Goal: Transaction & Acquisition: Subscribe to service/newsletter

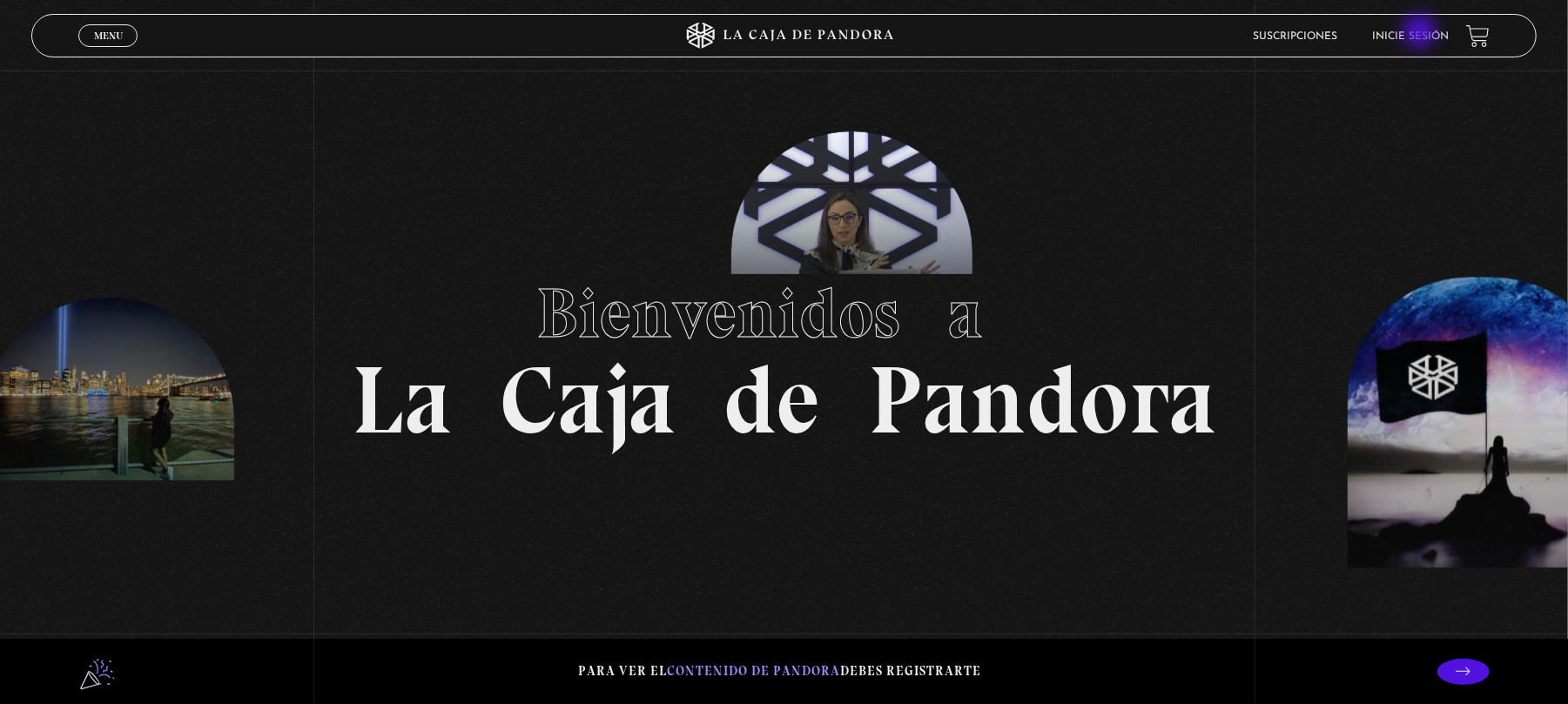
click at [1421, 33] on link "Inicie sesión" at bounding box center [1411, 37] width 77 height 11
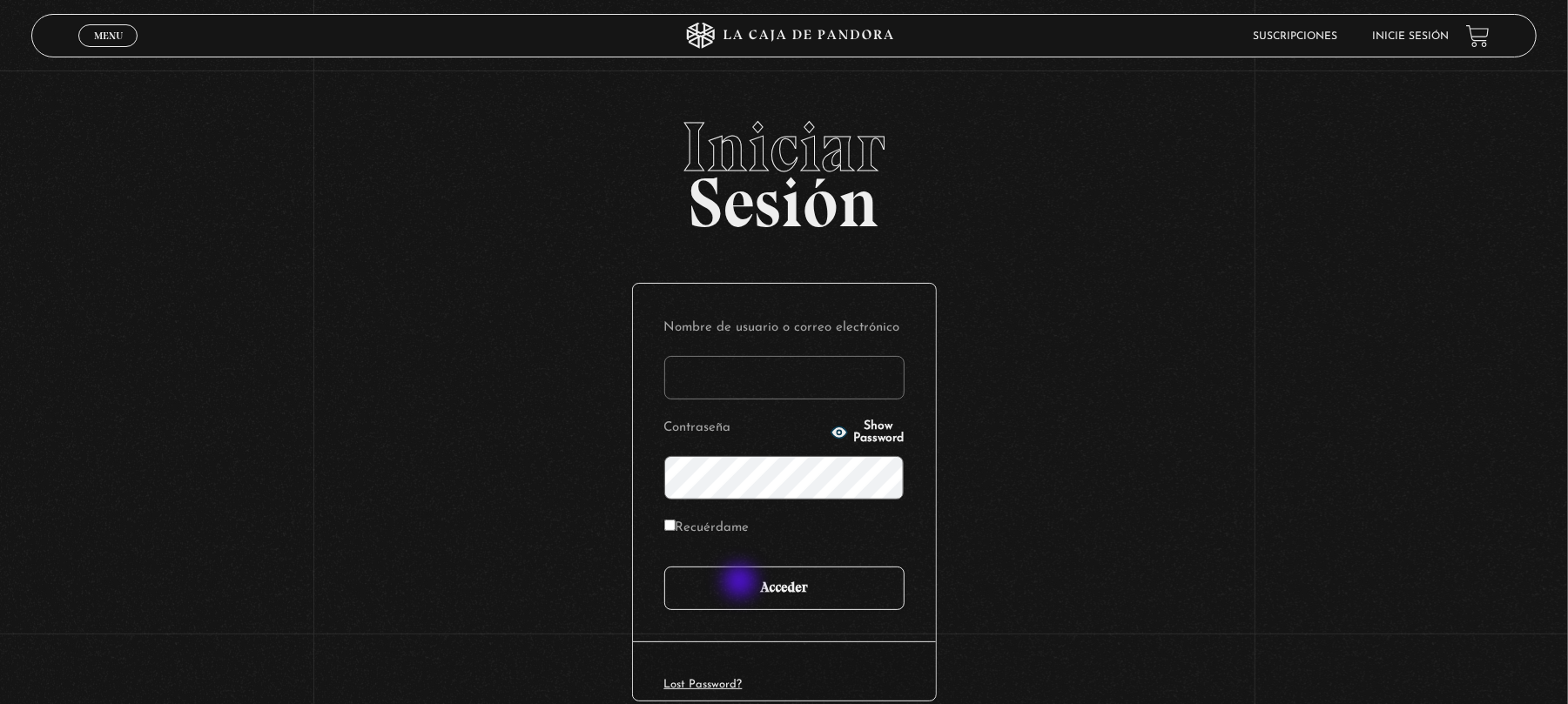
type input "[EMAIL_ADDRESS][DOMAIN_NAME]"
click at [742, 583] on input "Acceder" at bounding box center [784, 589] width 241 height 44
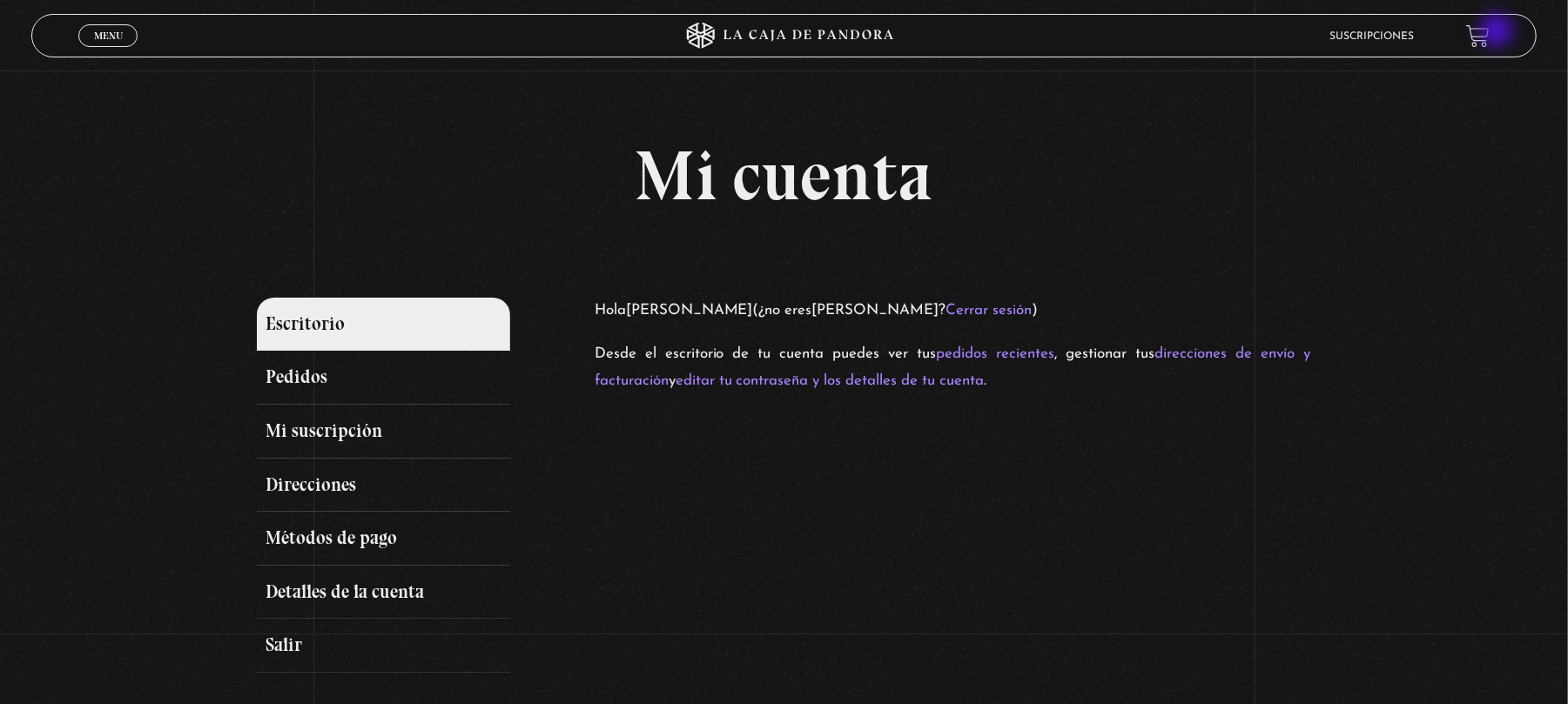
click at [1489, 32] on link at bounding box center [1478, 36] width 23 height 23
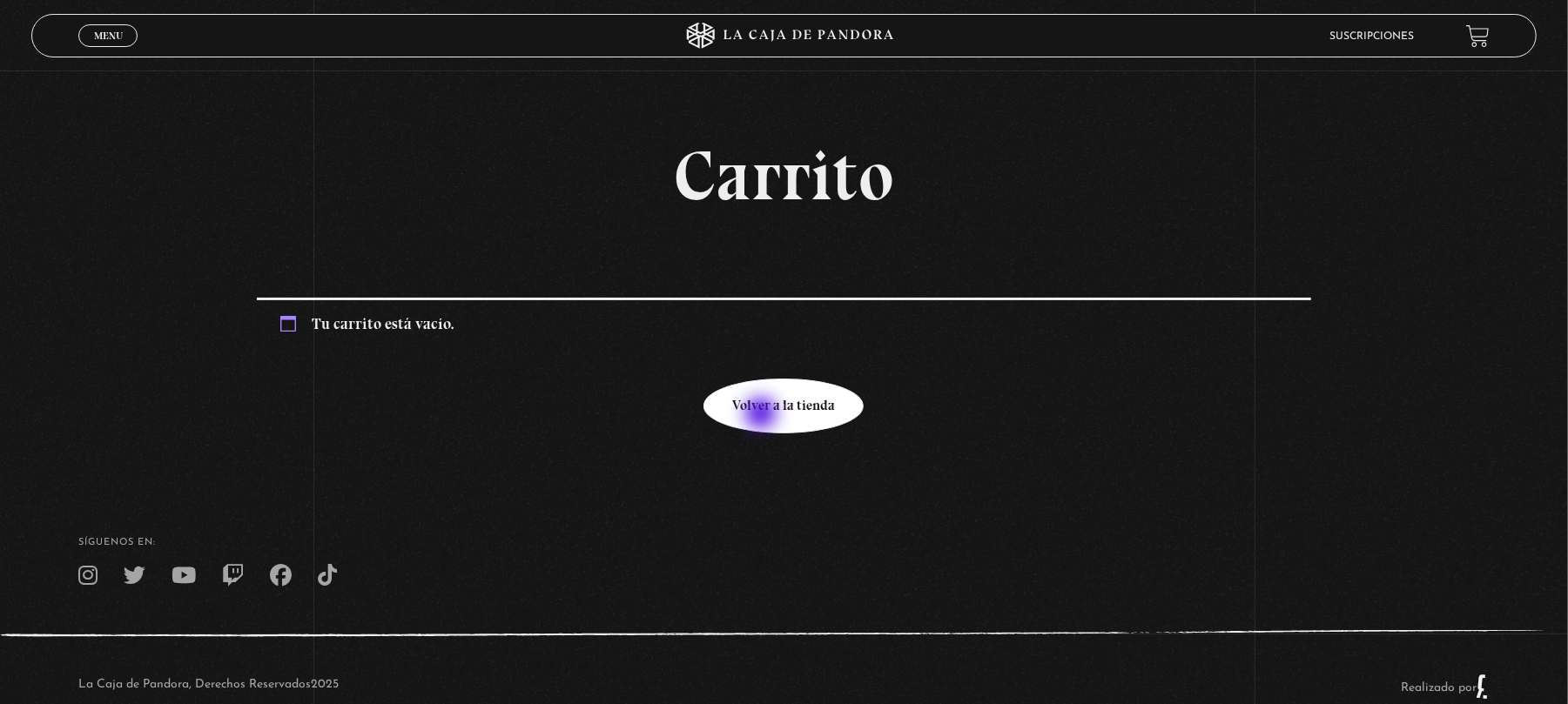
click at [763, 415] on link "Volver a la tienda" at bounding box center [783, 405] width 160 height 55
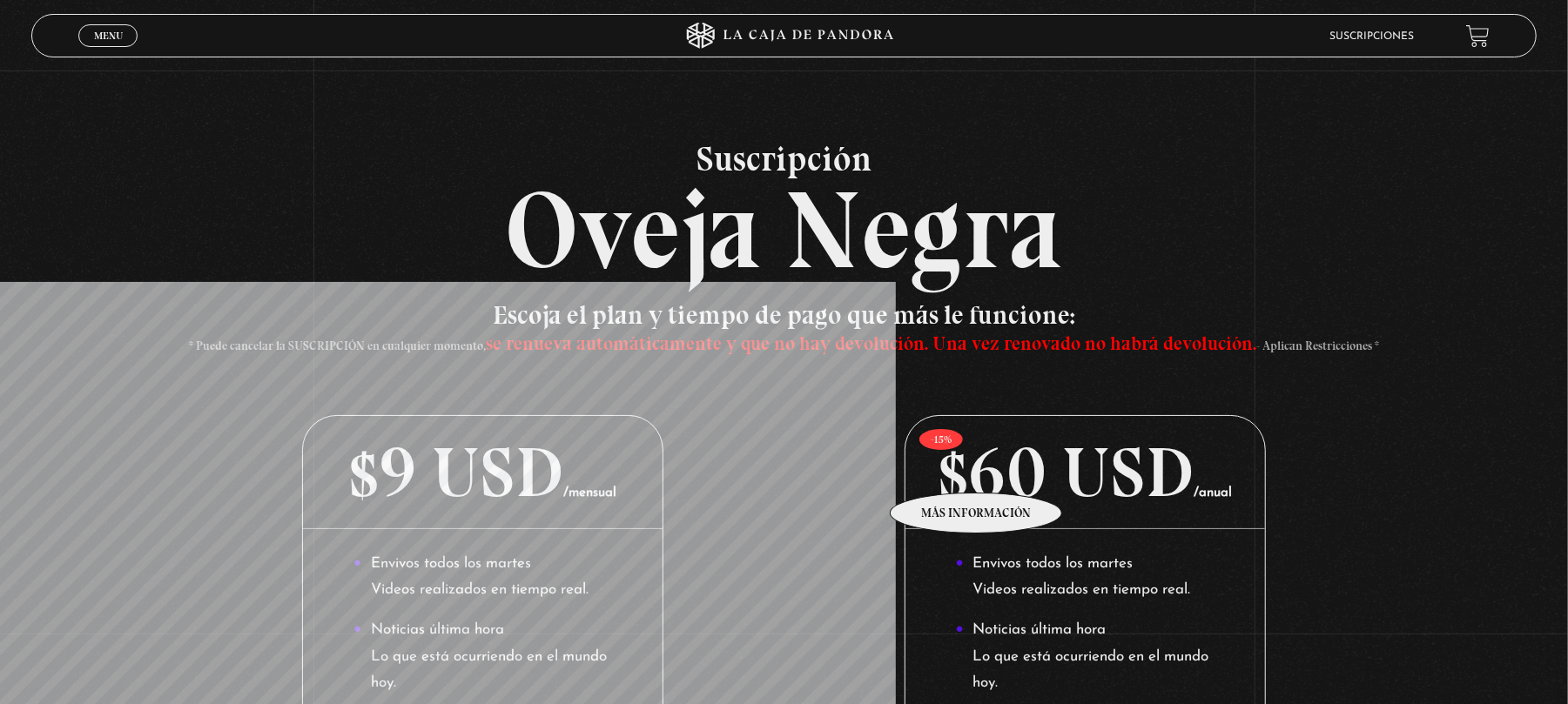
click at [977, 467] on p "$60 USD /anual" at bounding box center [1085, 472] width 360 height 114
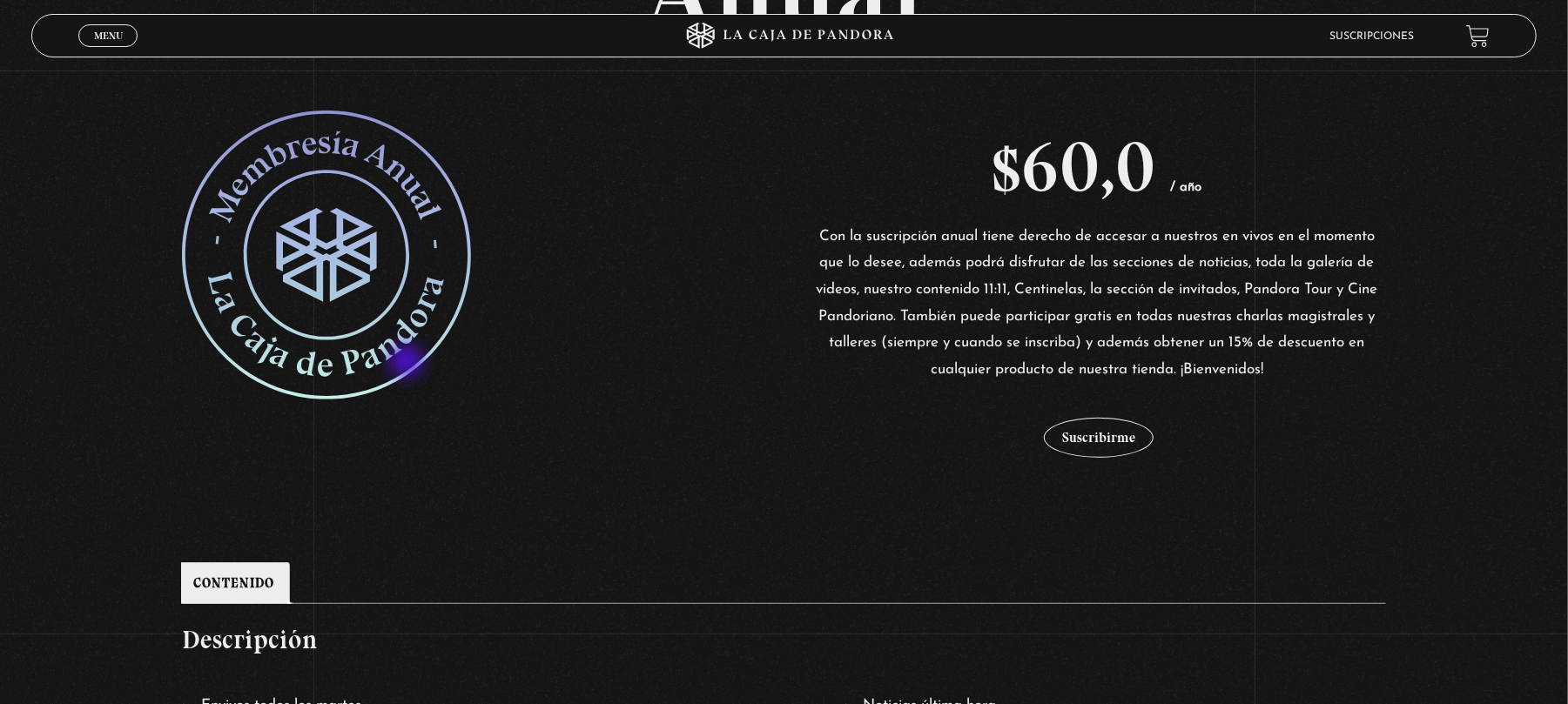
scroll to position [269, 0]
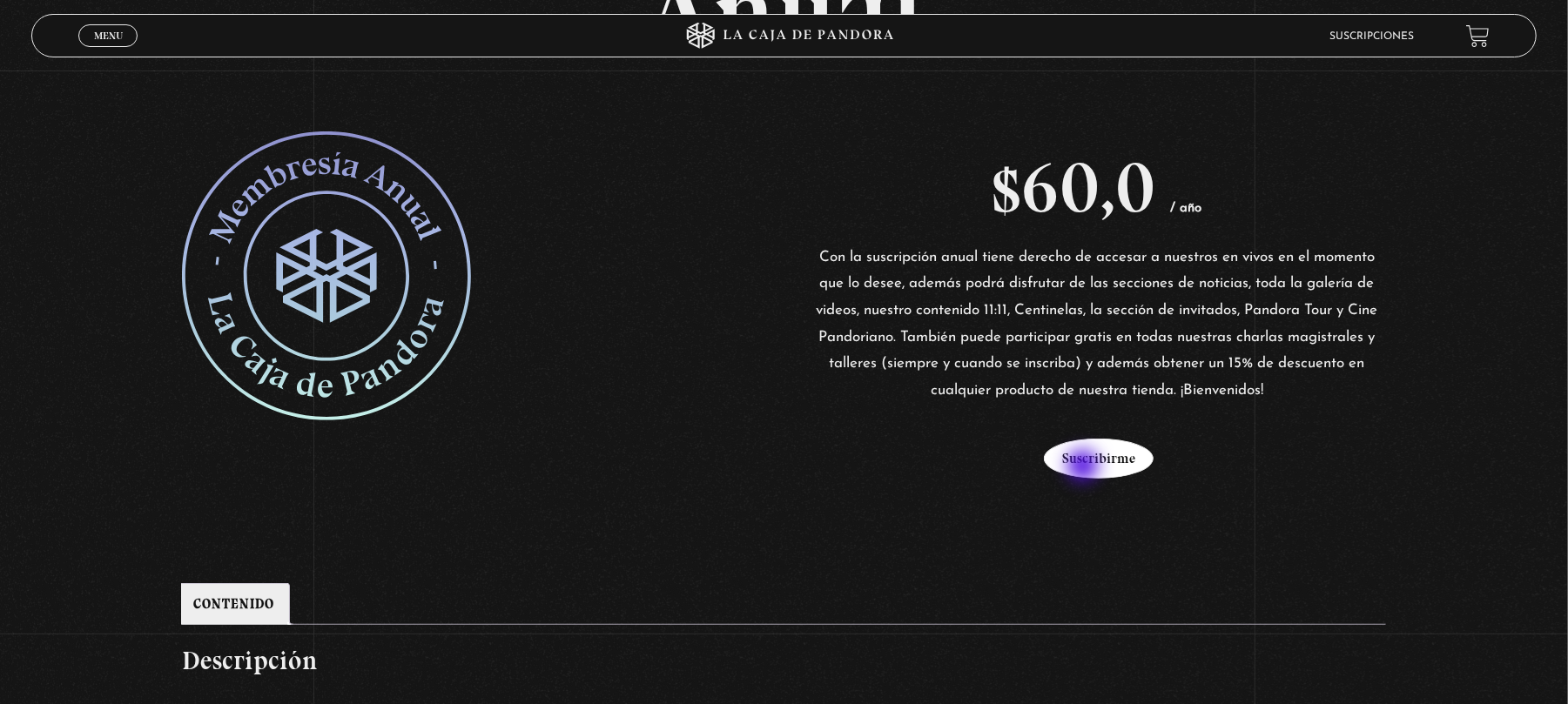
click at [1085, 468] on button "Suscribirme" at bounding box center [1098, 459] width 110 height 40
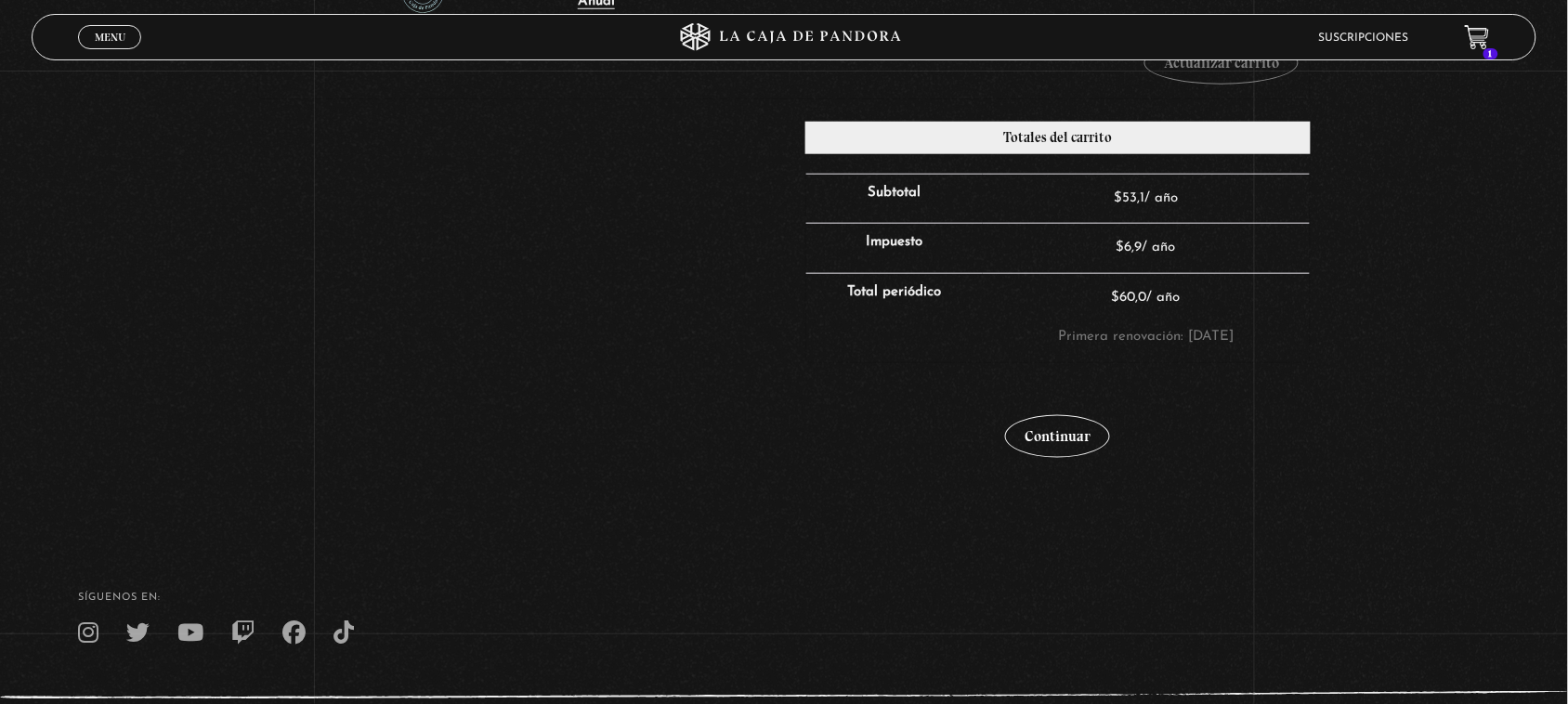
scroll to position [485, 0]
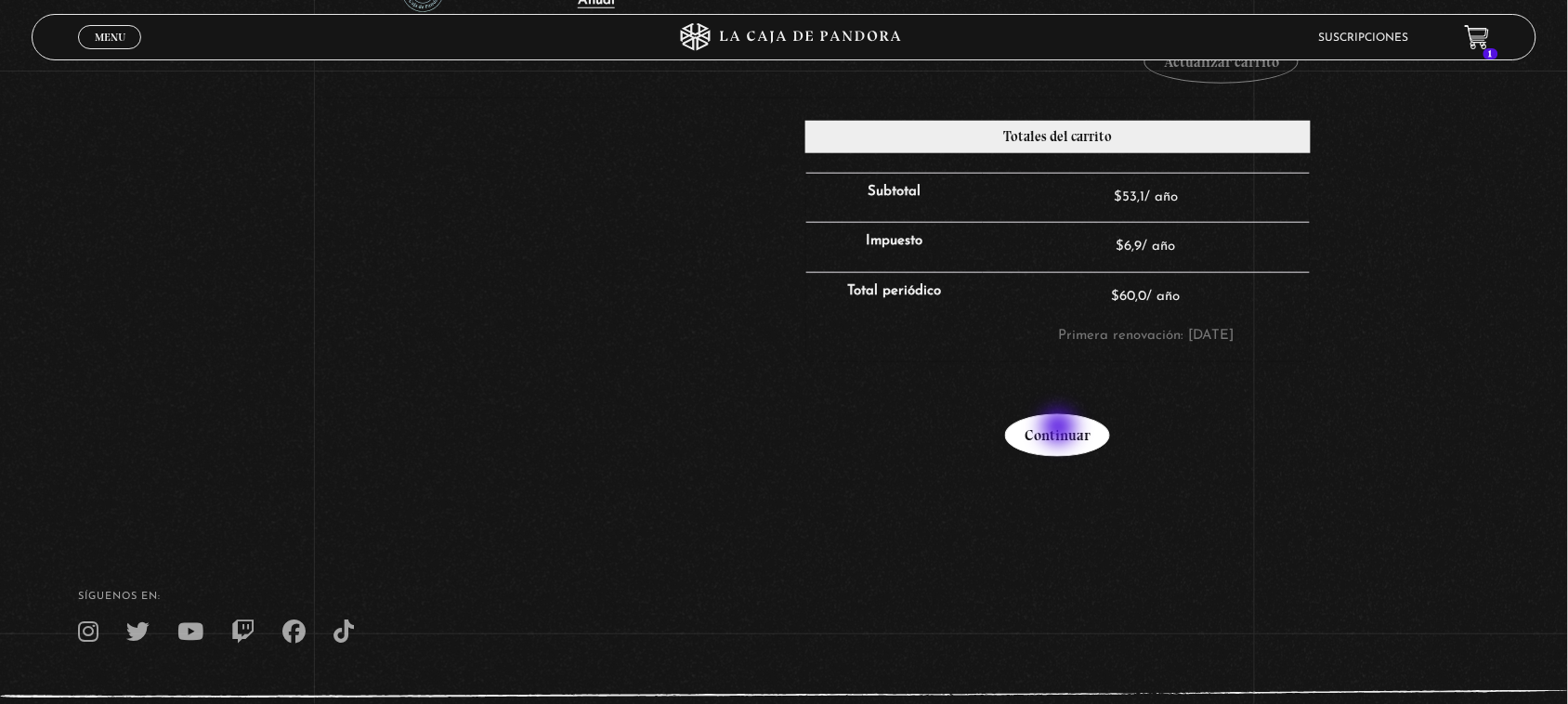
click at [1061, 429] on link "Continuar" at bounding box center [1057, 435] width 105 height 43
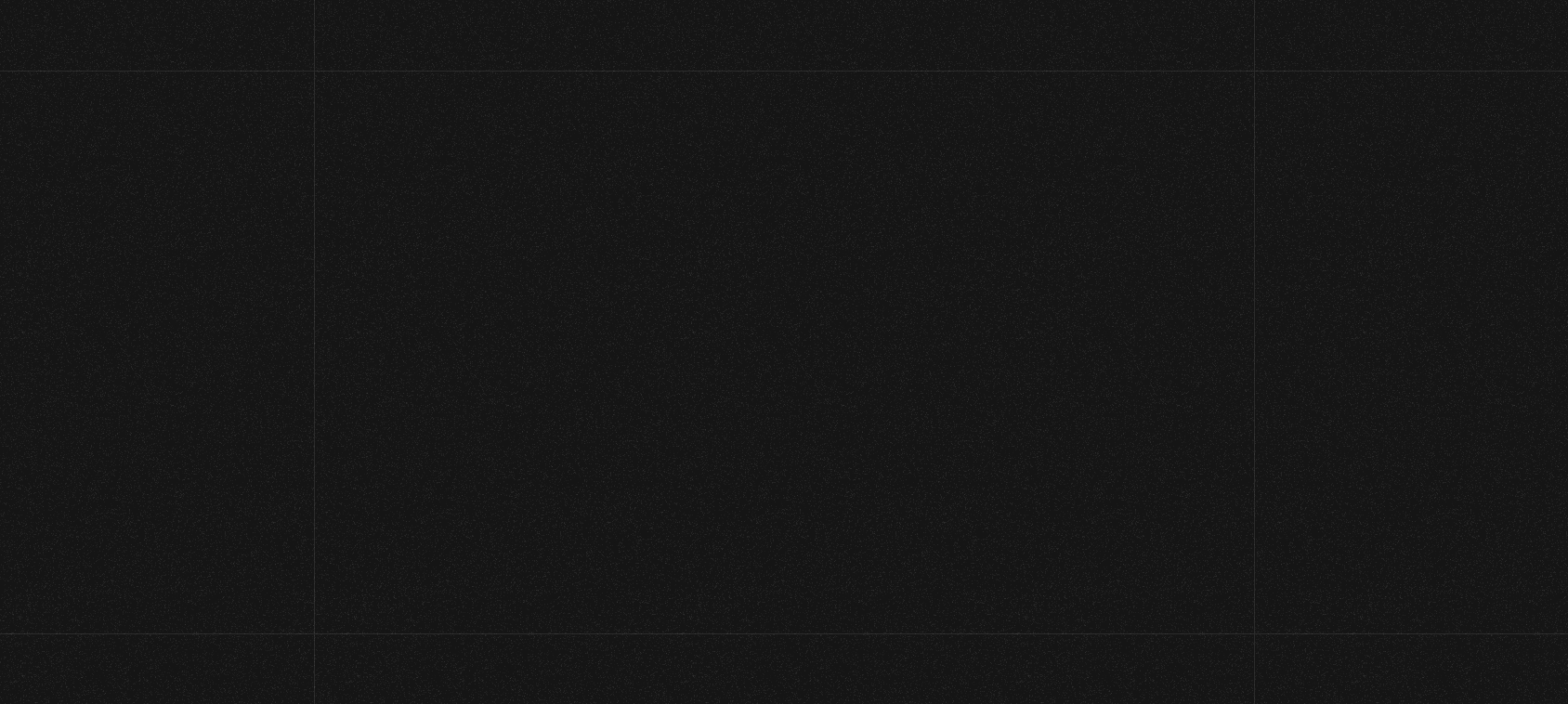
select select "MX"
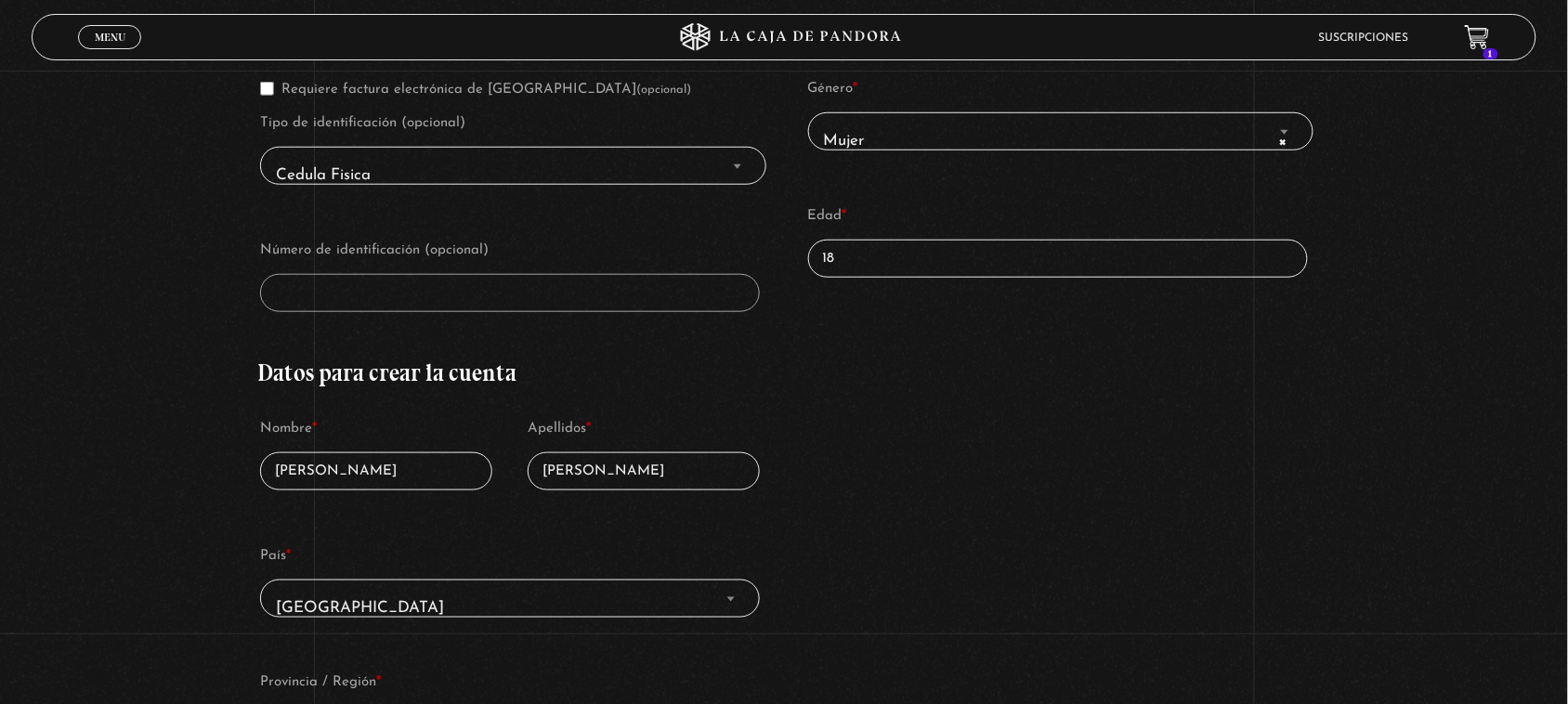
scroll to position [401, 0]
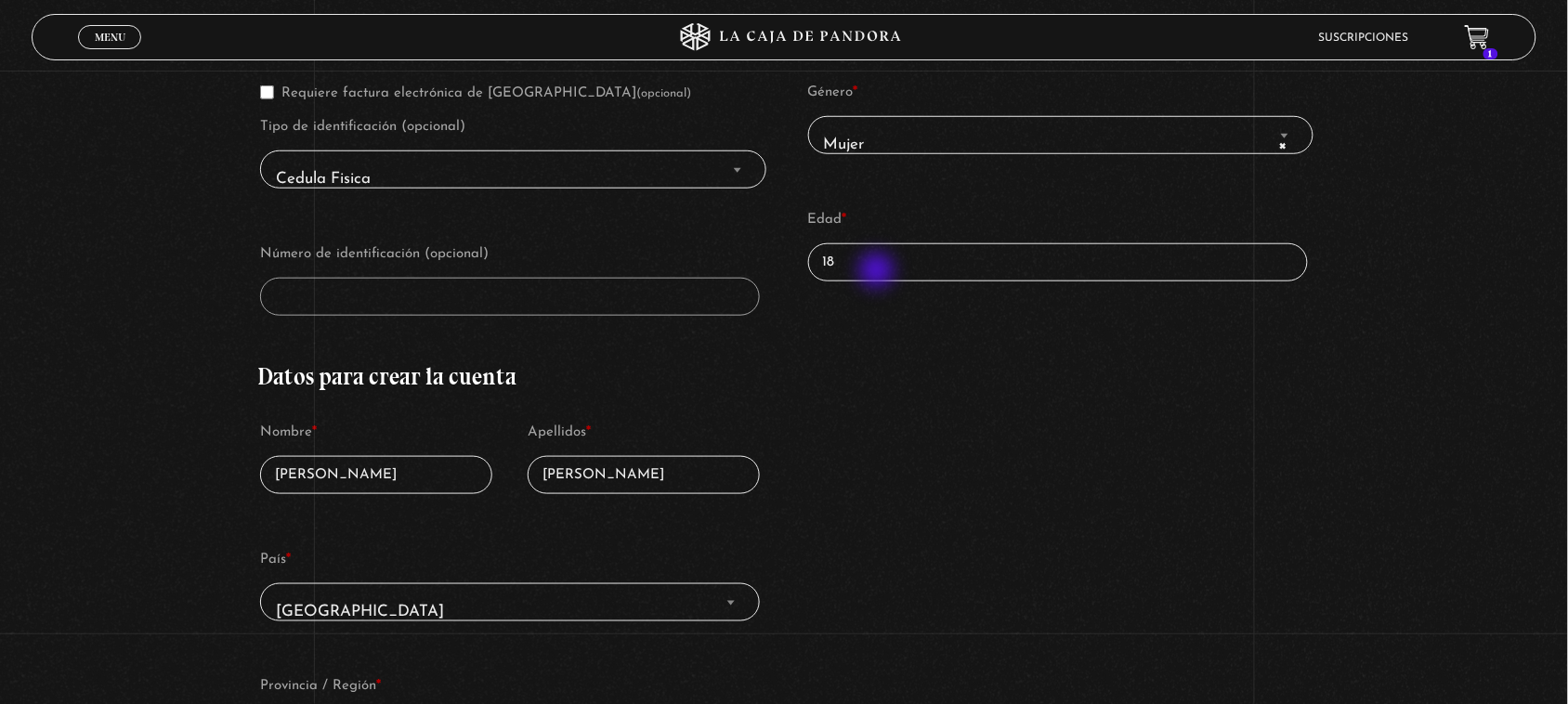
click at [879, 272] on input "18" at bounding box center [1058, 262] width 500 height 38
type input "1"
click at [878, 402] on div "Detalles de facturación Requiere factura electrónica de Costa Rica (opcional) T…" at bounding box center [784, 525] width 1054 height 1055
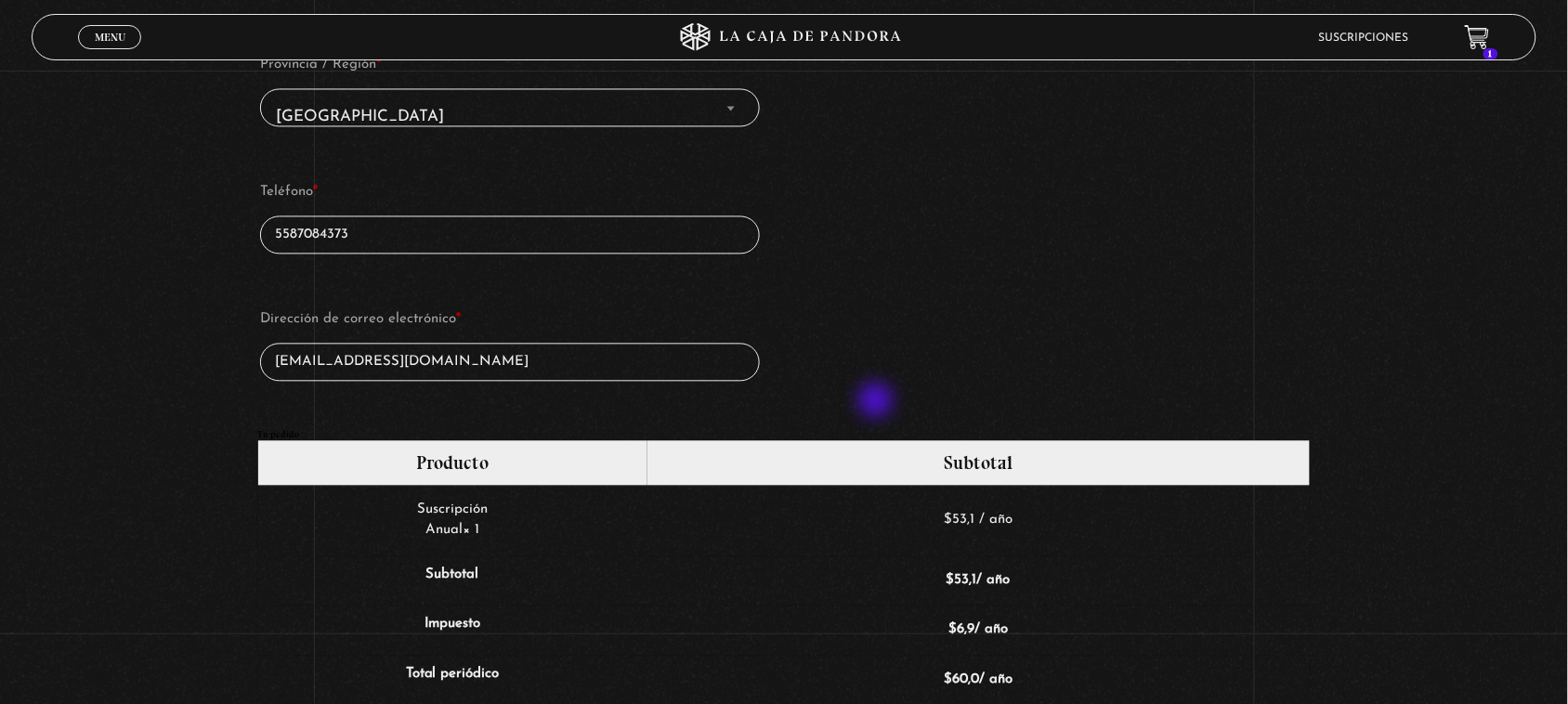
scroll to position [1007, 0]
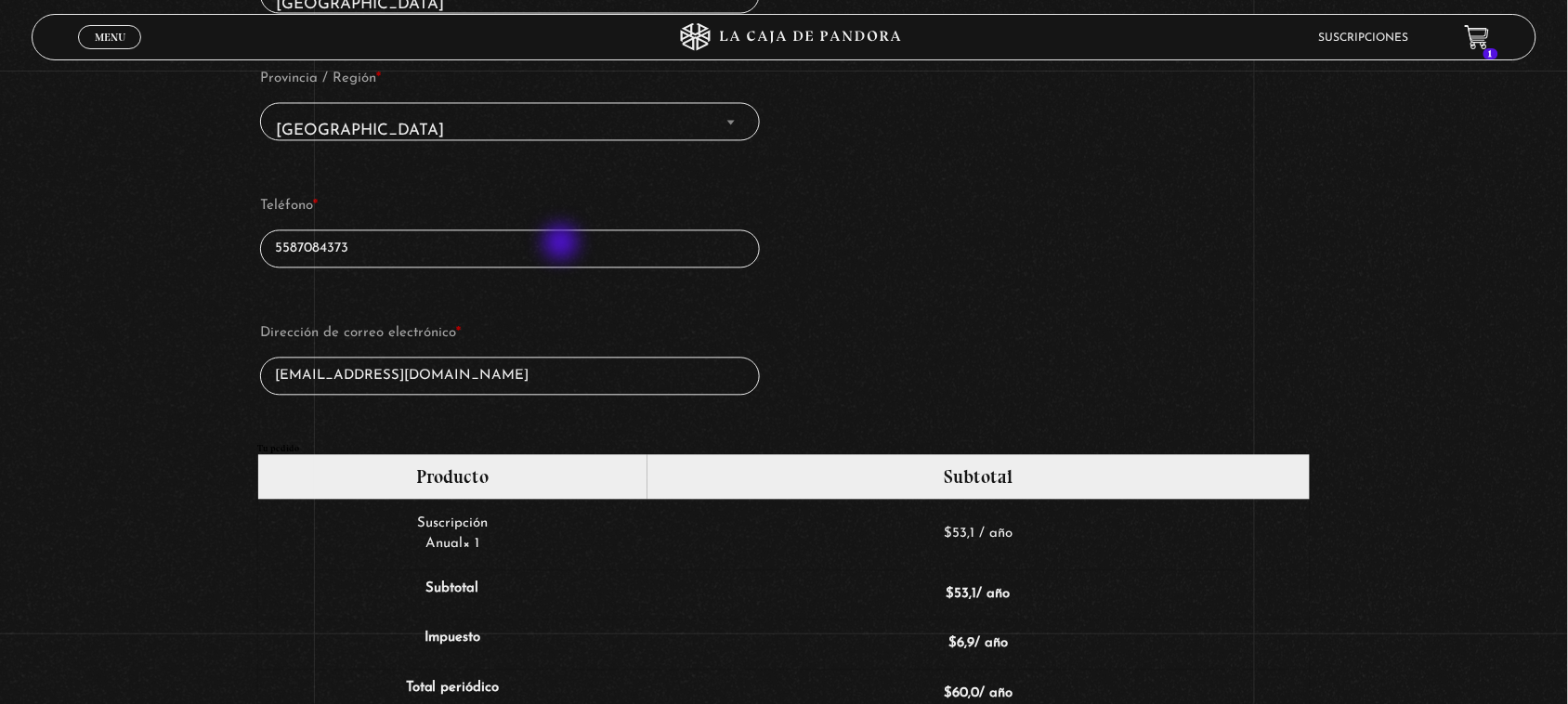
type input "23"
click at [563, 244] on input "5587084373" at bounding box center [511, 249] width 500 height 38
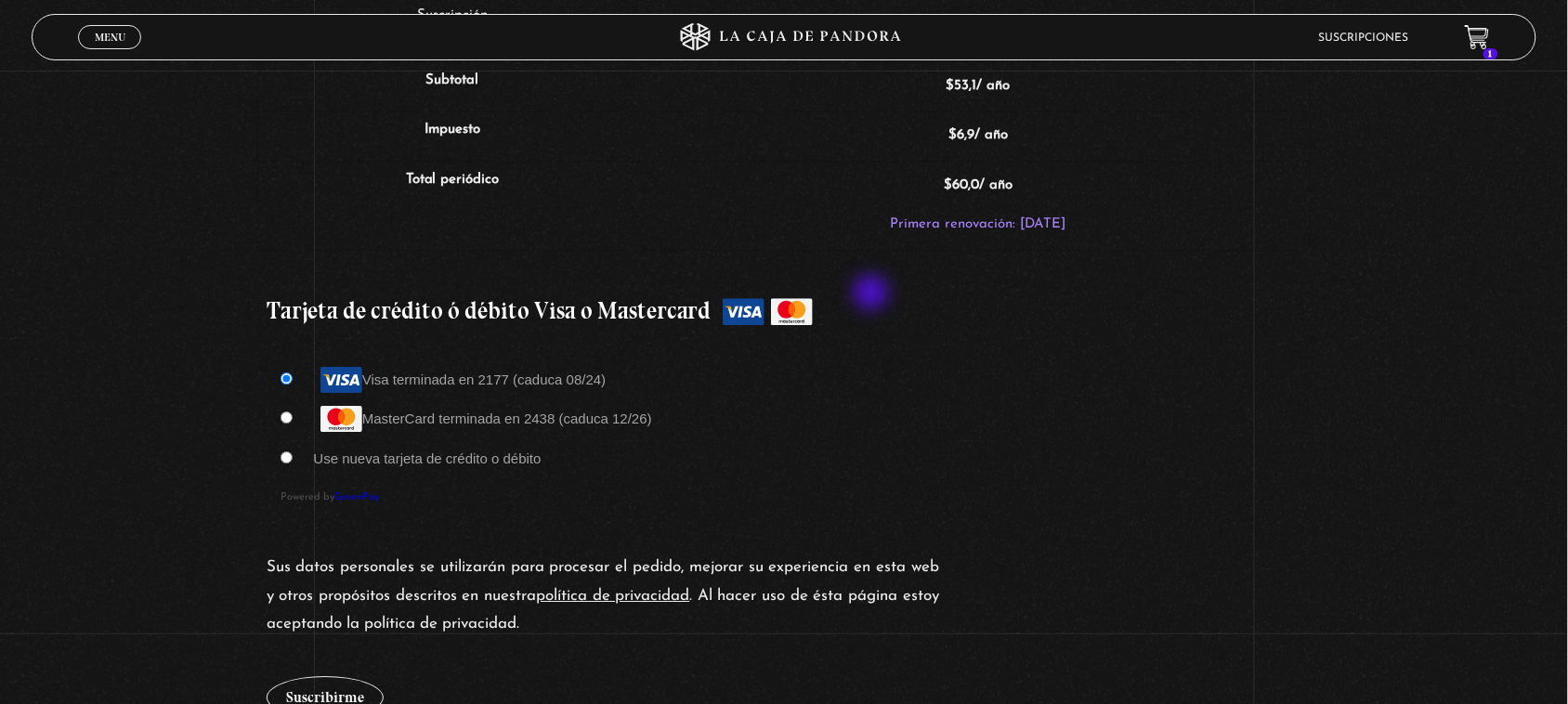
scroll to position [1520, 0]
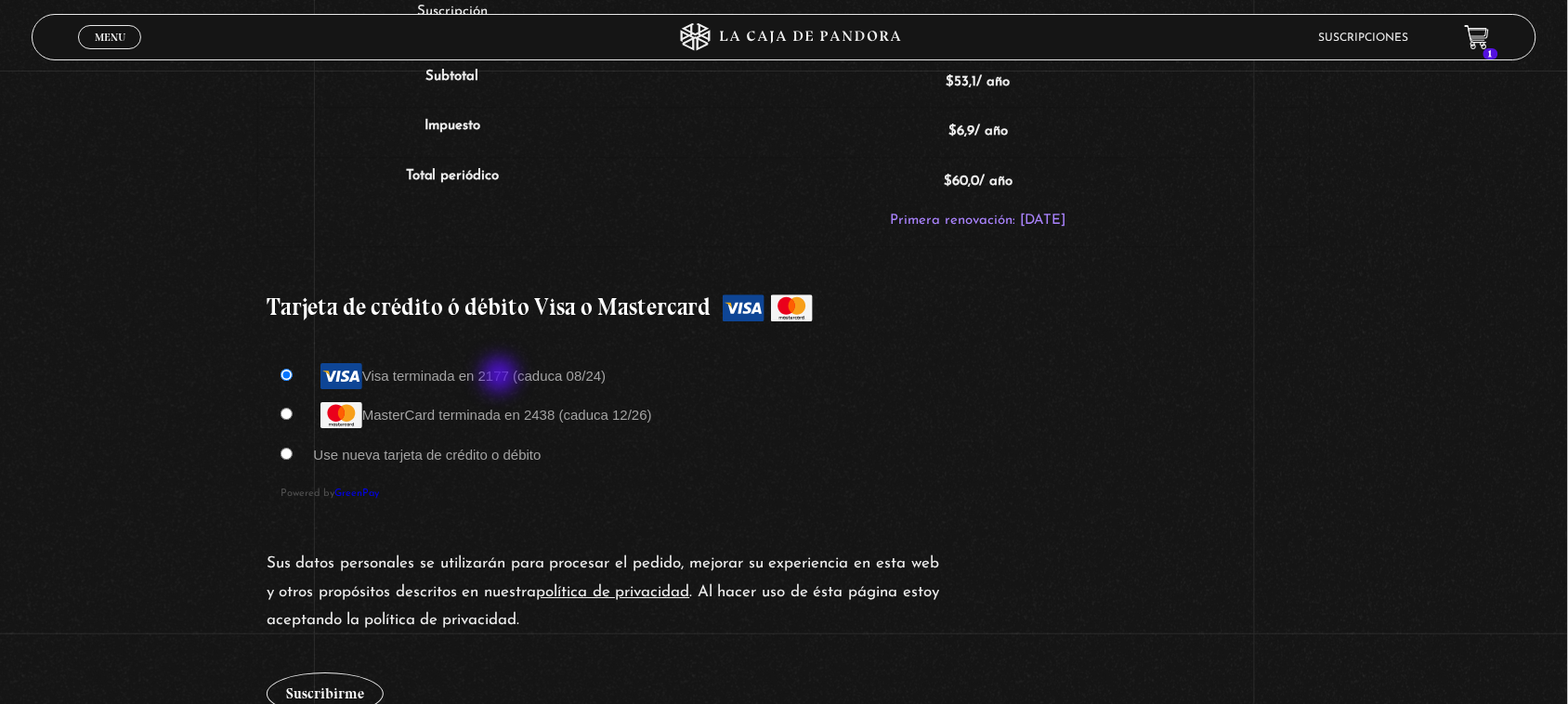
click at [502, 377] on label "Visa terminada en 2177 (caduca 08/24)" at bounding box center [459, 375] width 293 height 16
click at [293, 377] on input "Visa terminada en 2177 (caduca 08/24)" at bounding box center [286, 374] width 12 height 12
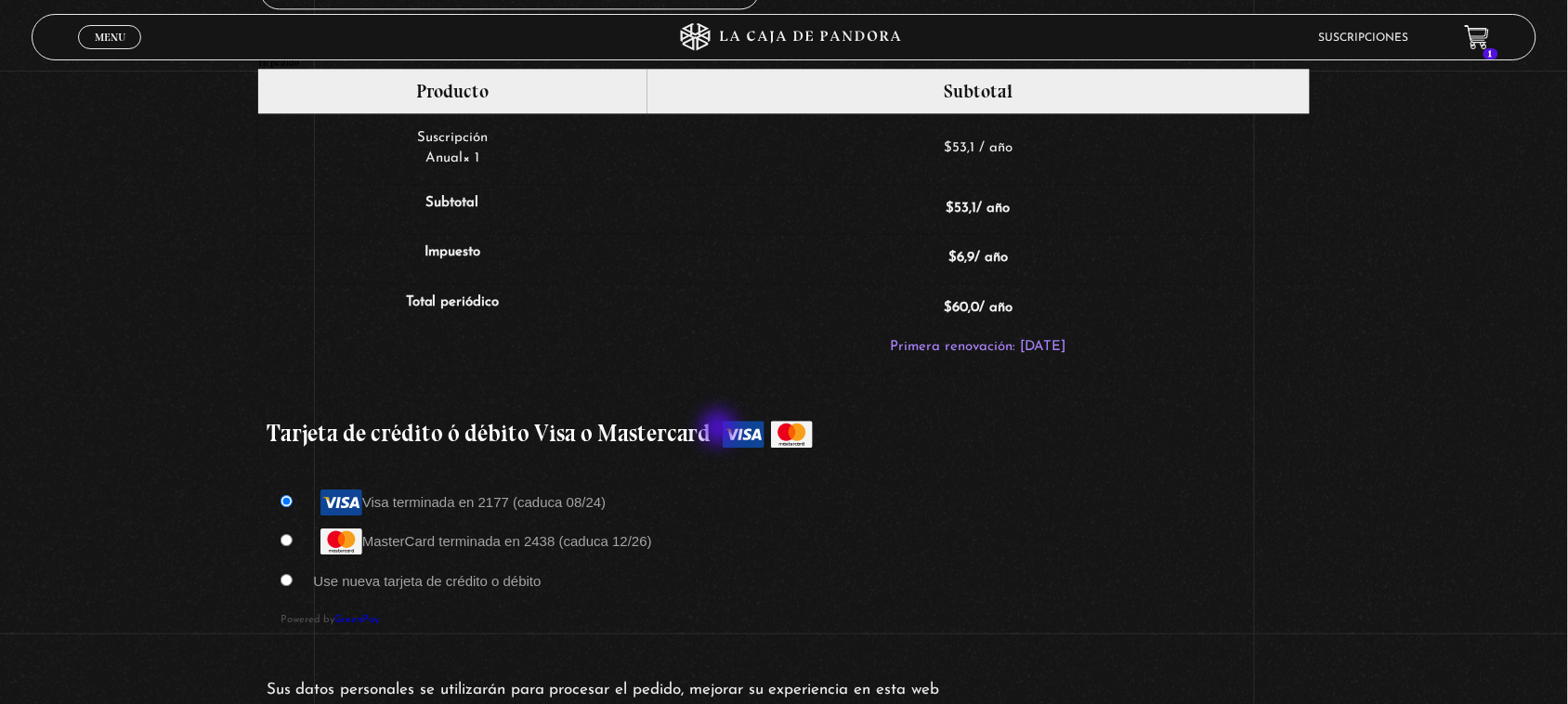
scroll to position [1395, 0]
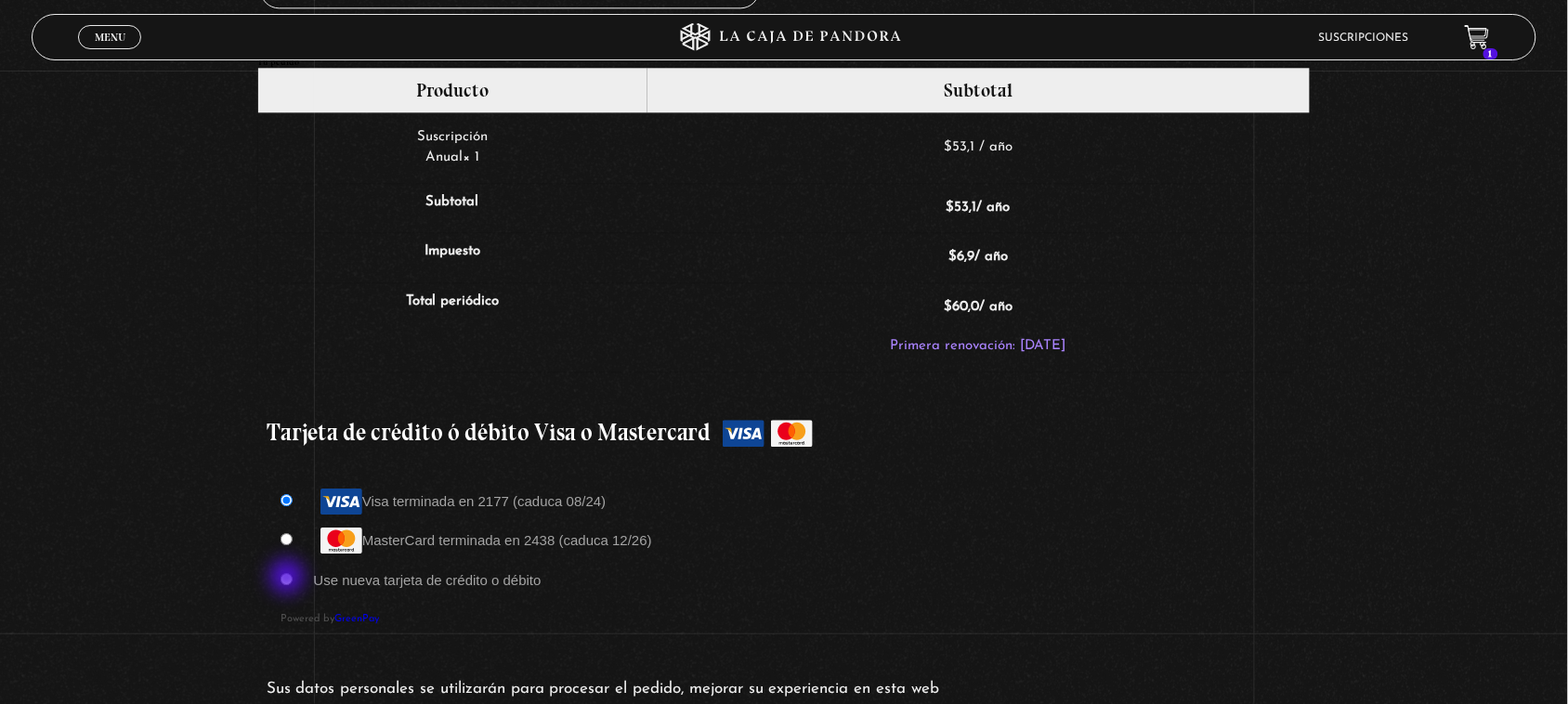
click at [289, 578] on input "Use nueva tarjeta de crédito o débito" at bounding box center [286, 579] width 12 height 12
radio input "true"
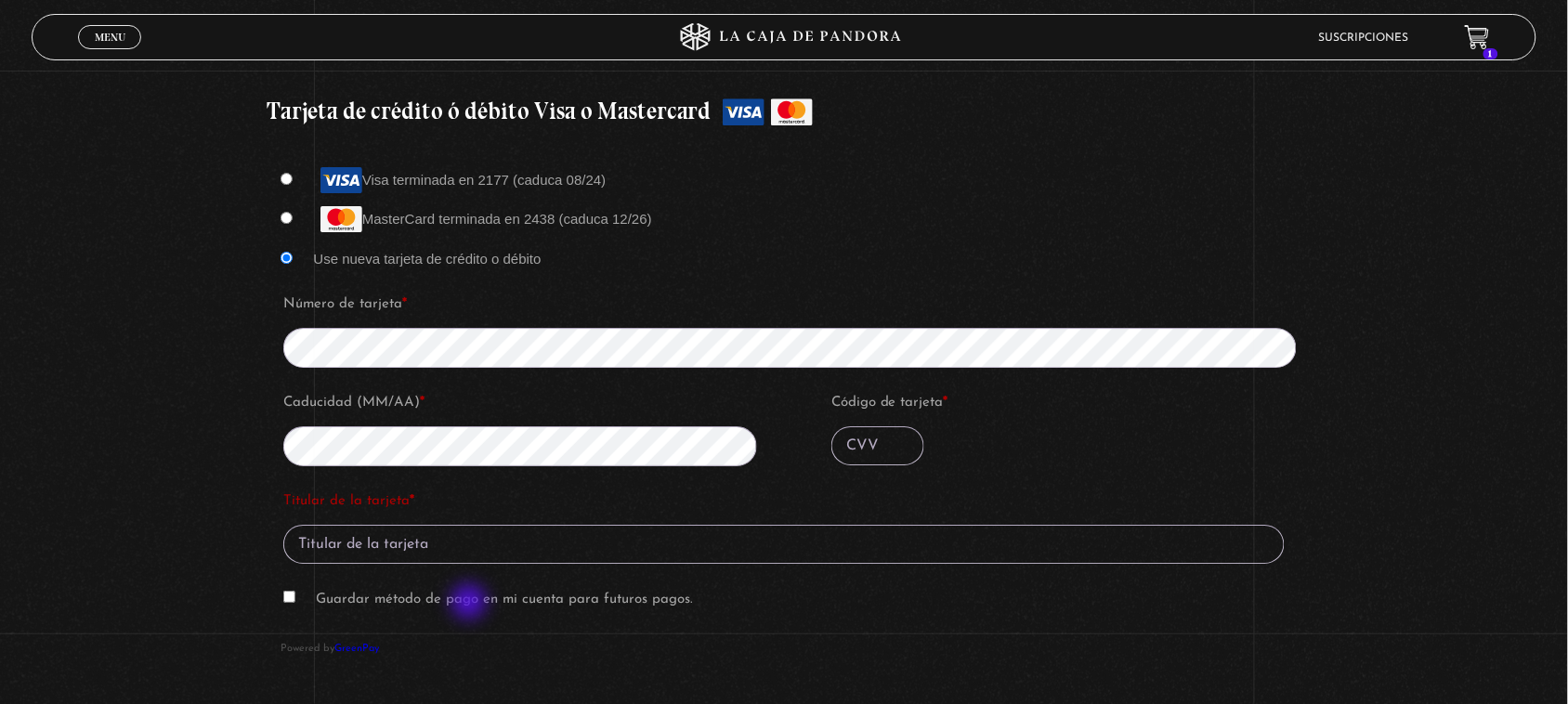
scroll to position [1711, 0]
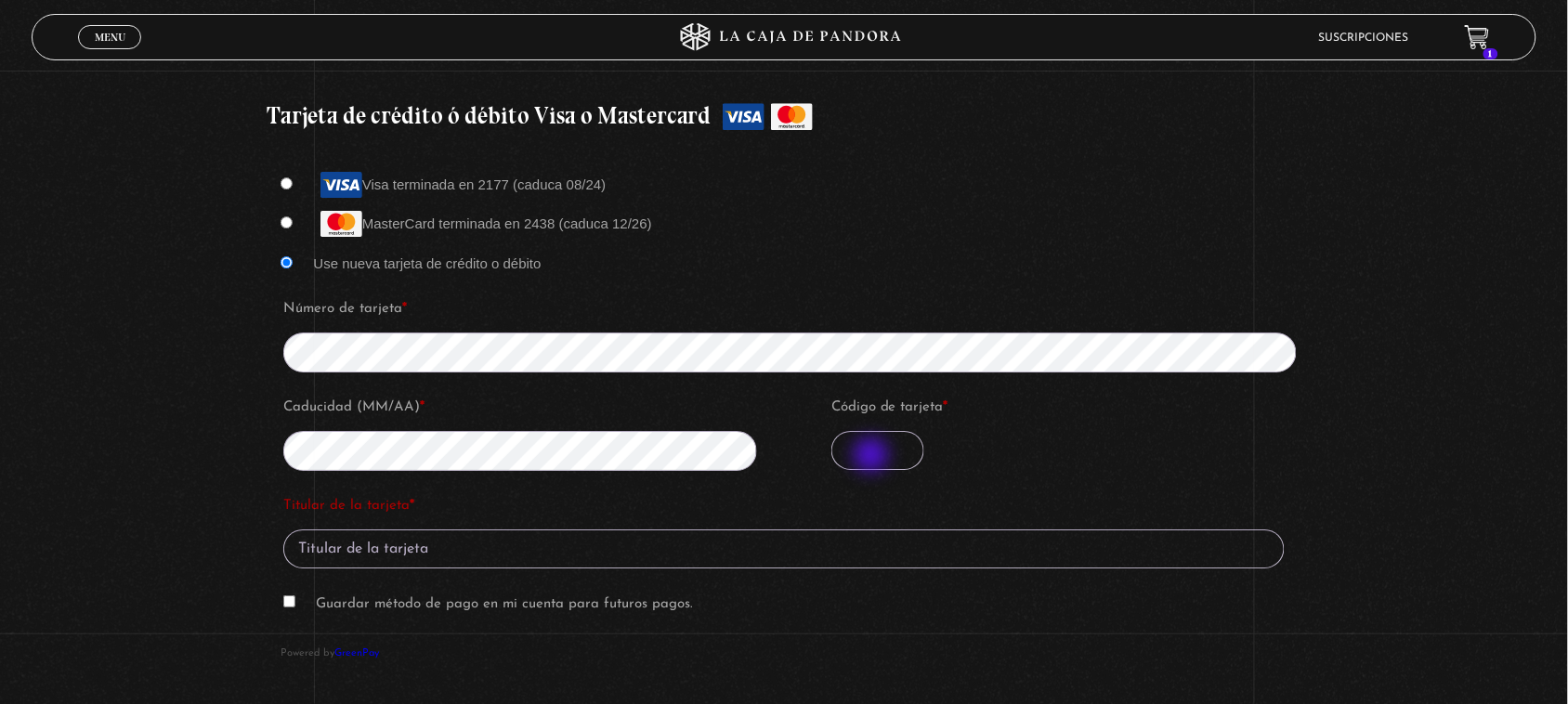
click at [873, 457] on input "Código de tarjeta *" at bounding box center [877, 450] width 93 height 39
type input "072"
click at [694, 555] on input "Titular de la tarjeta *" at bounding box center [784, 549] width 1000 height 39
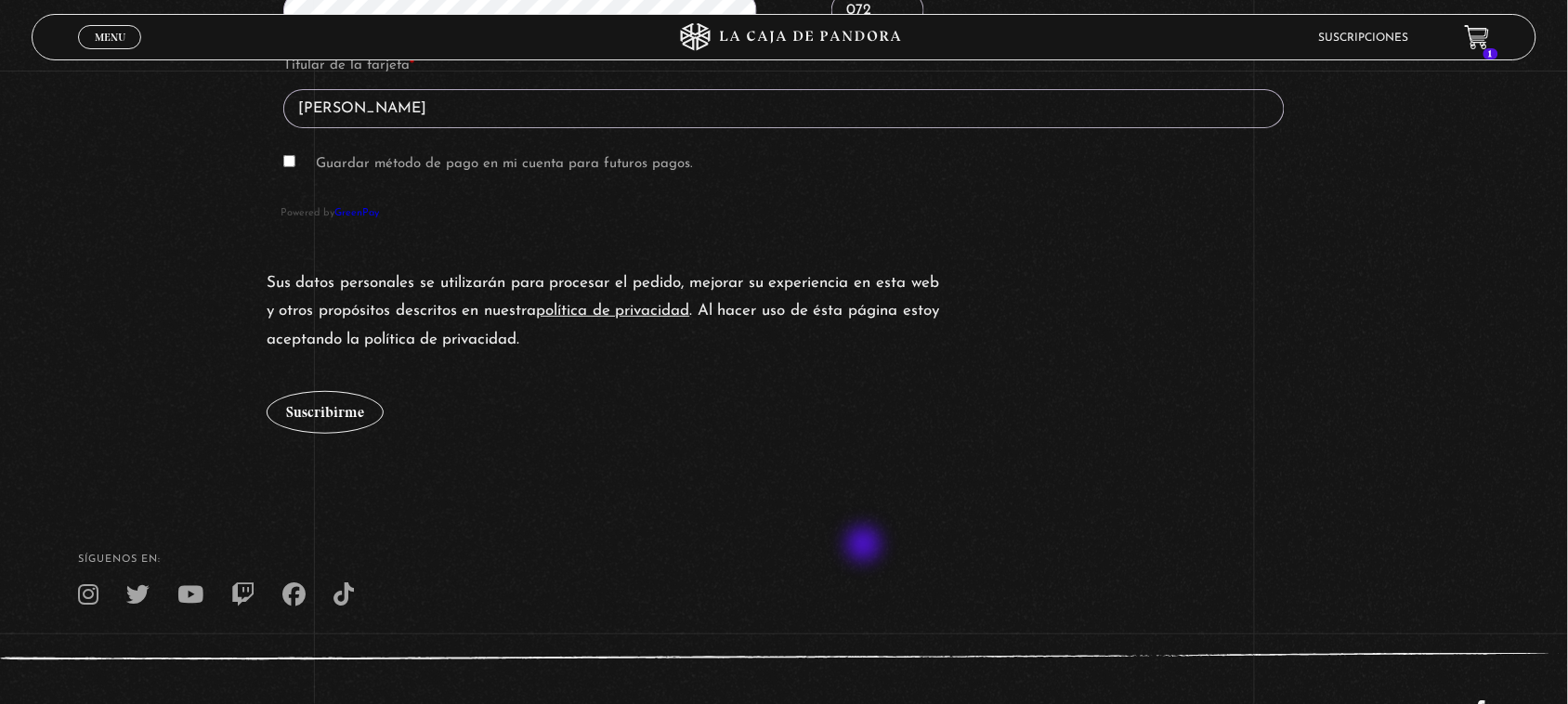
scroll to position [2211, 0]
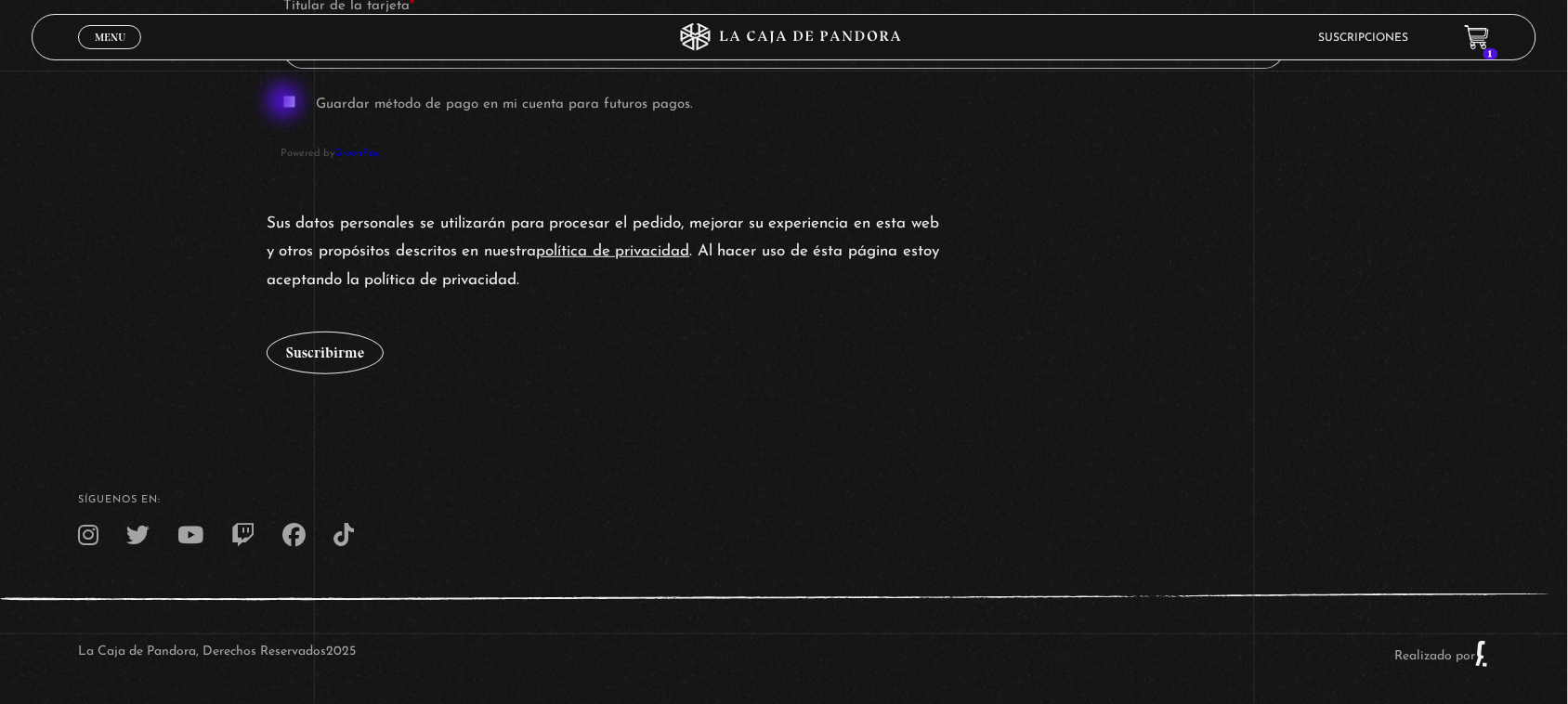
type input "Ameyalli Montano Sanchez"
click at [286, 103] on input "Guardar método de pago en mi cuenta para futuros pagos." at bounding box center [289, 101] width 12 height 12
checkbox input "true"
click at [340, 356] on button "Suscribirme" at bounding box center [324, 352] width 117 height 43
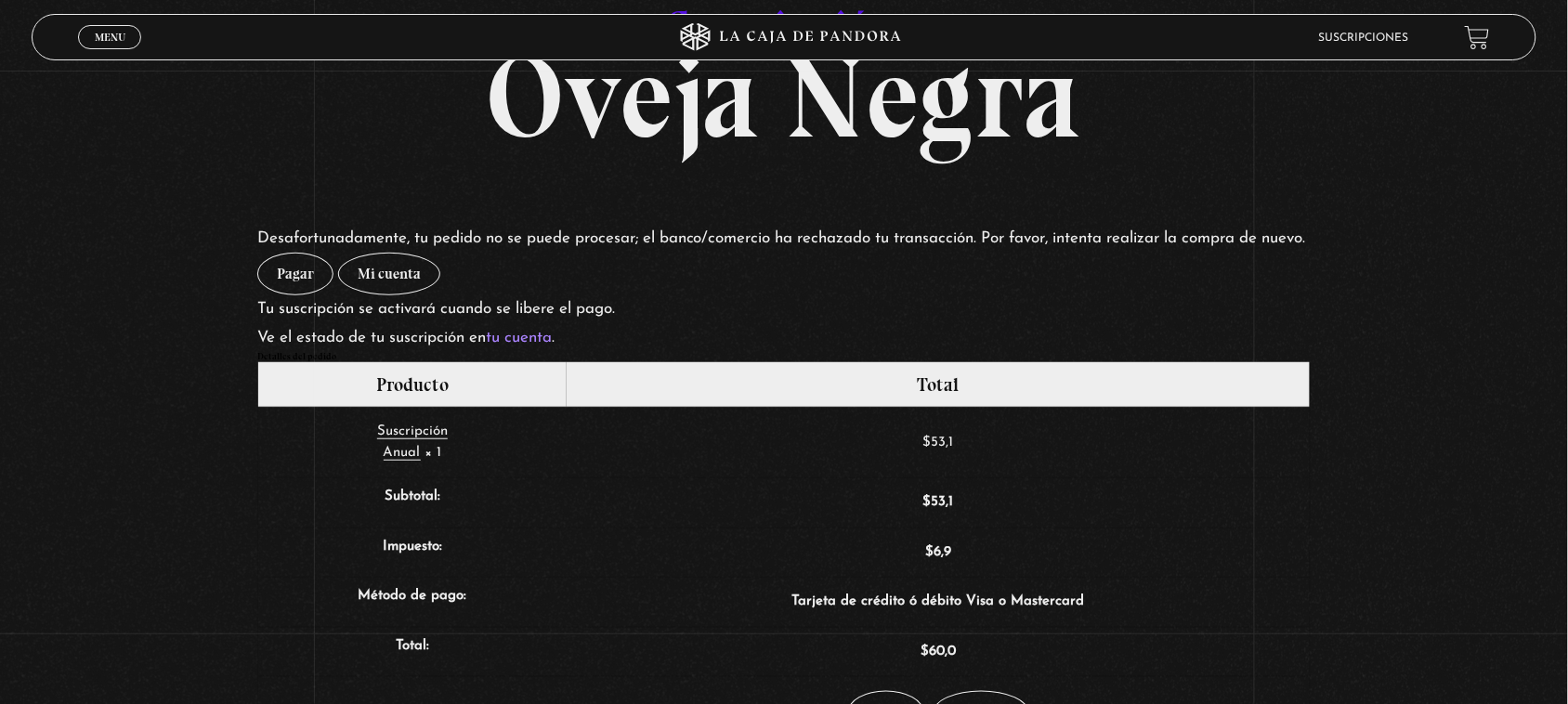
scroll to position [186, 0]
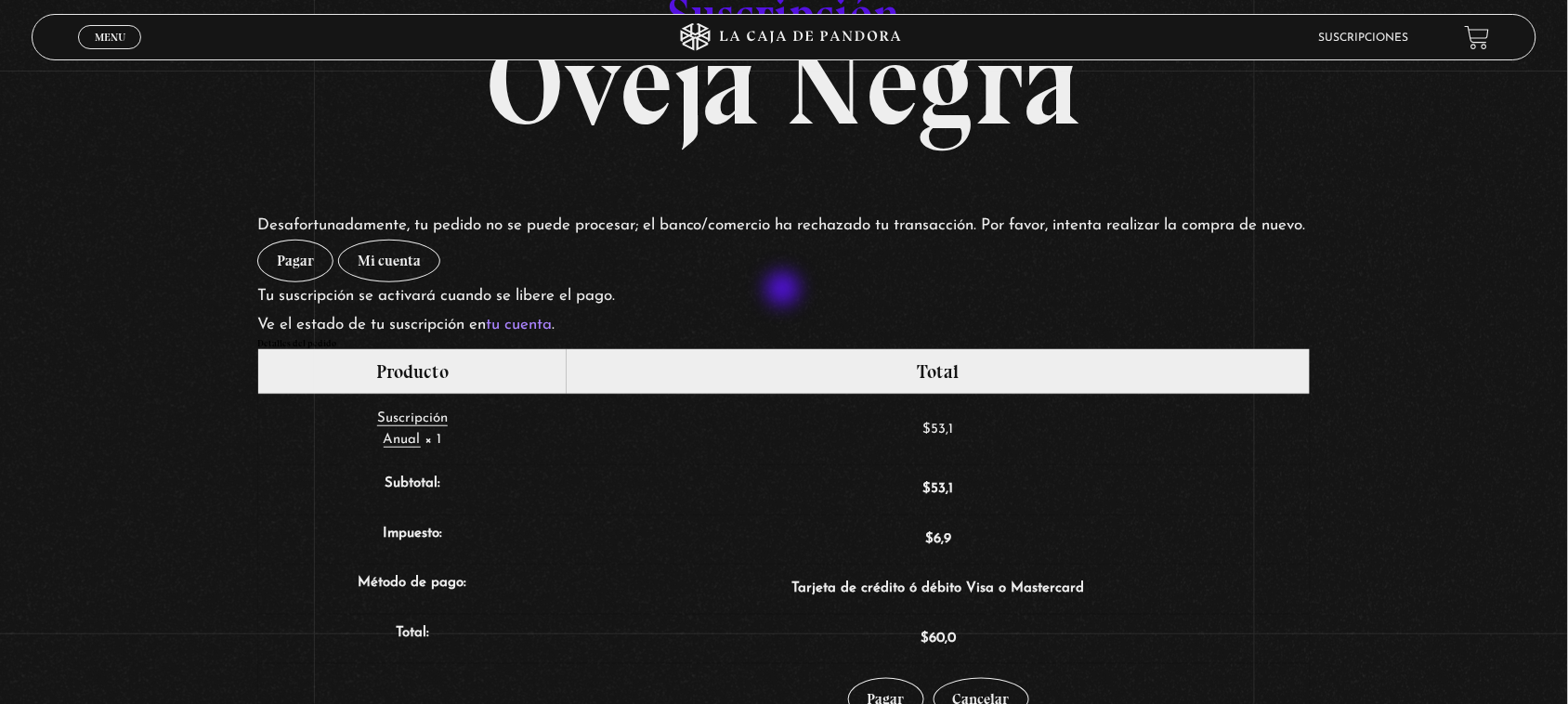
click at [784, 282] on p "Pagar Mi cuenta" at bounding box center [784, 260] width 1054 height 43
